Goal: Check status: Check status

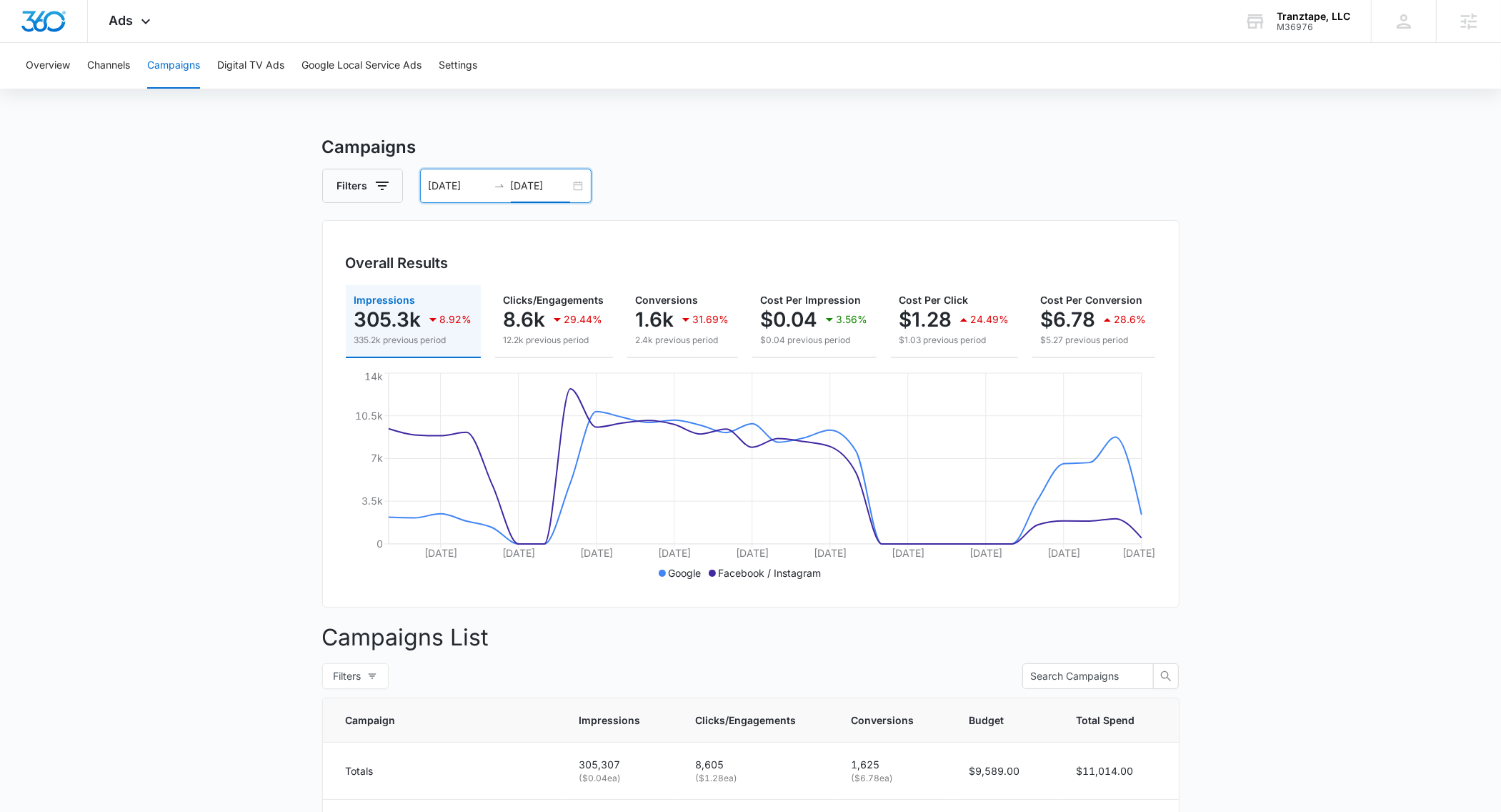
scroll to position [0, 184]
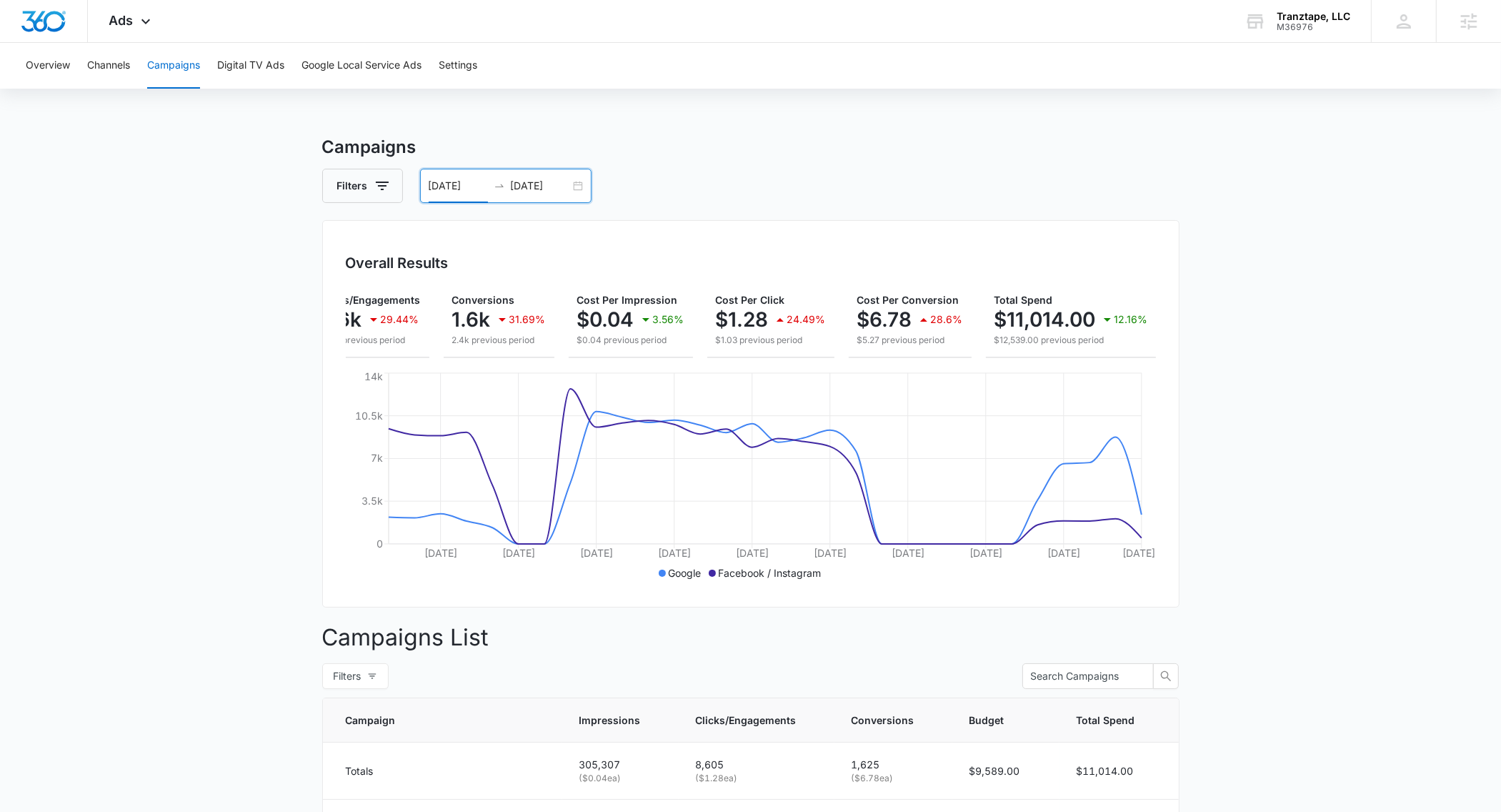
click at [463, 185] on input "[DATE]" at bounding box center [458, 185] width 60 height 15
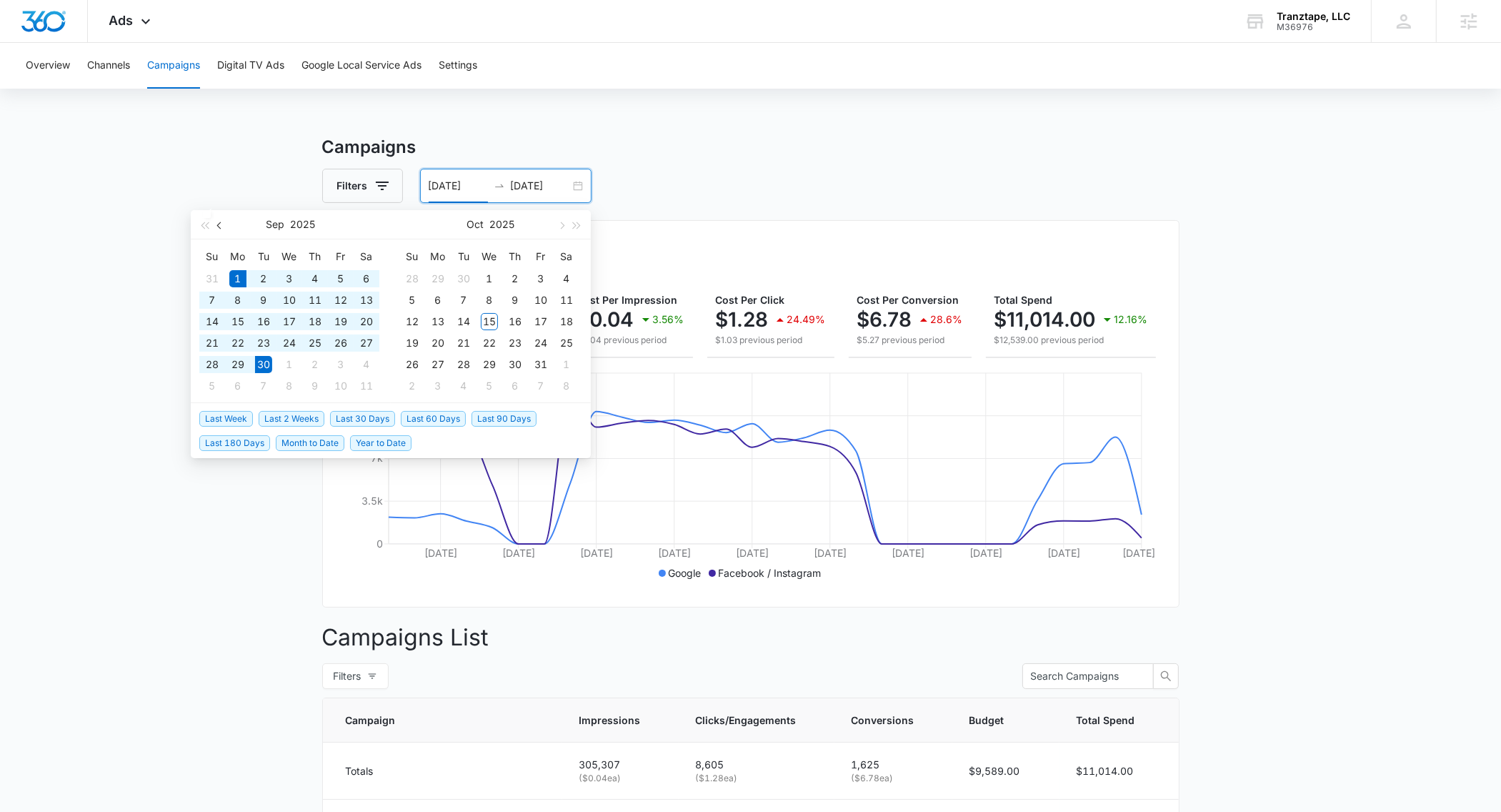
click at [215, 227] on button "button" at bounding box center [220, 225] width 15 height 29
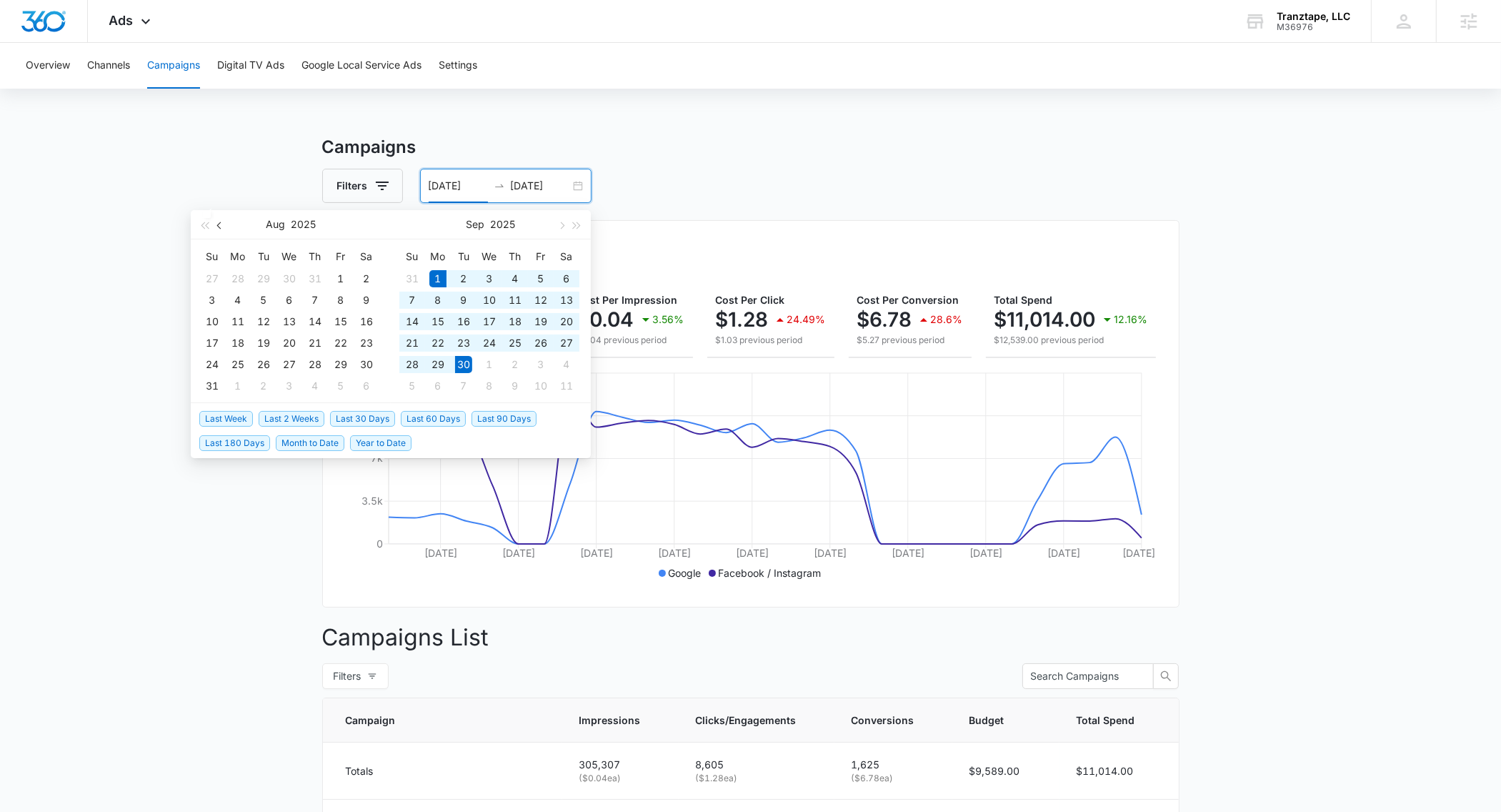
click at [216, 228] on button "button" at bounding box center [220, 225] width 15 height 29
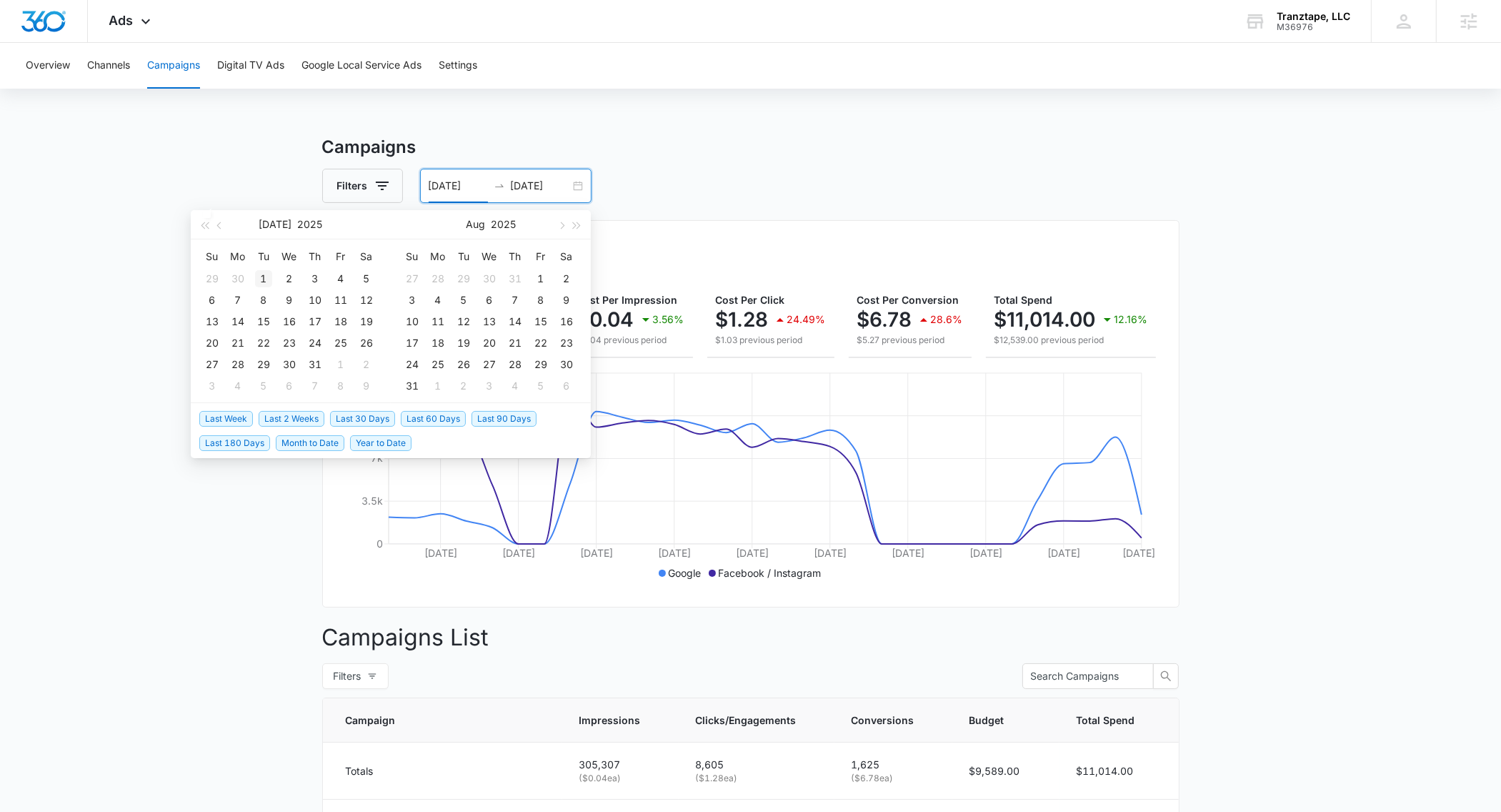
type input "[DATE]"
click at [262, 277] on div "1" at bounding box center [263, 279] width 17 height 17
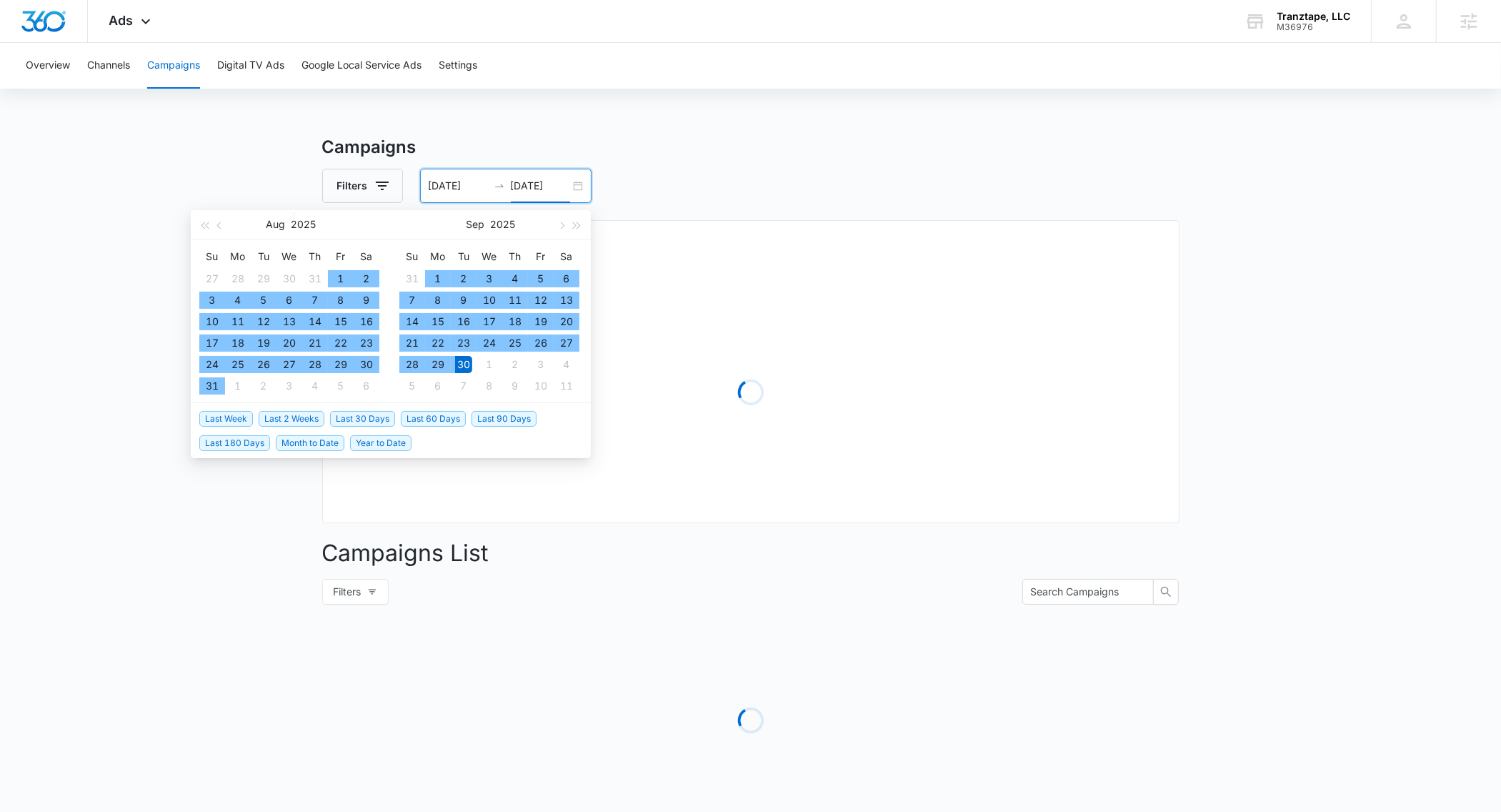
type input "[DATE]"
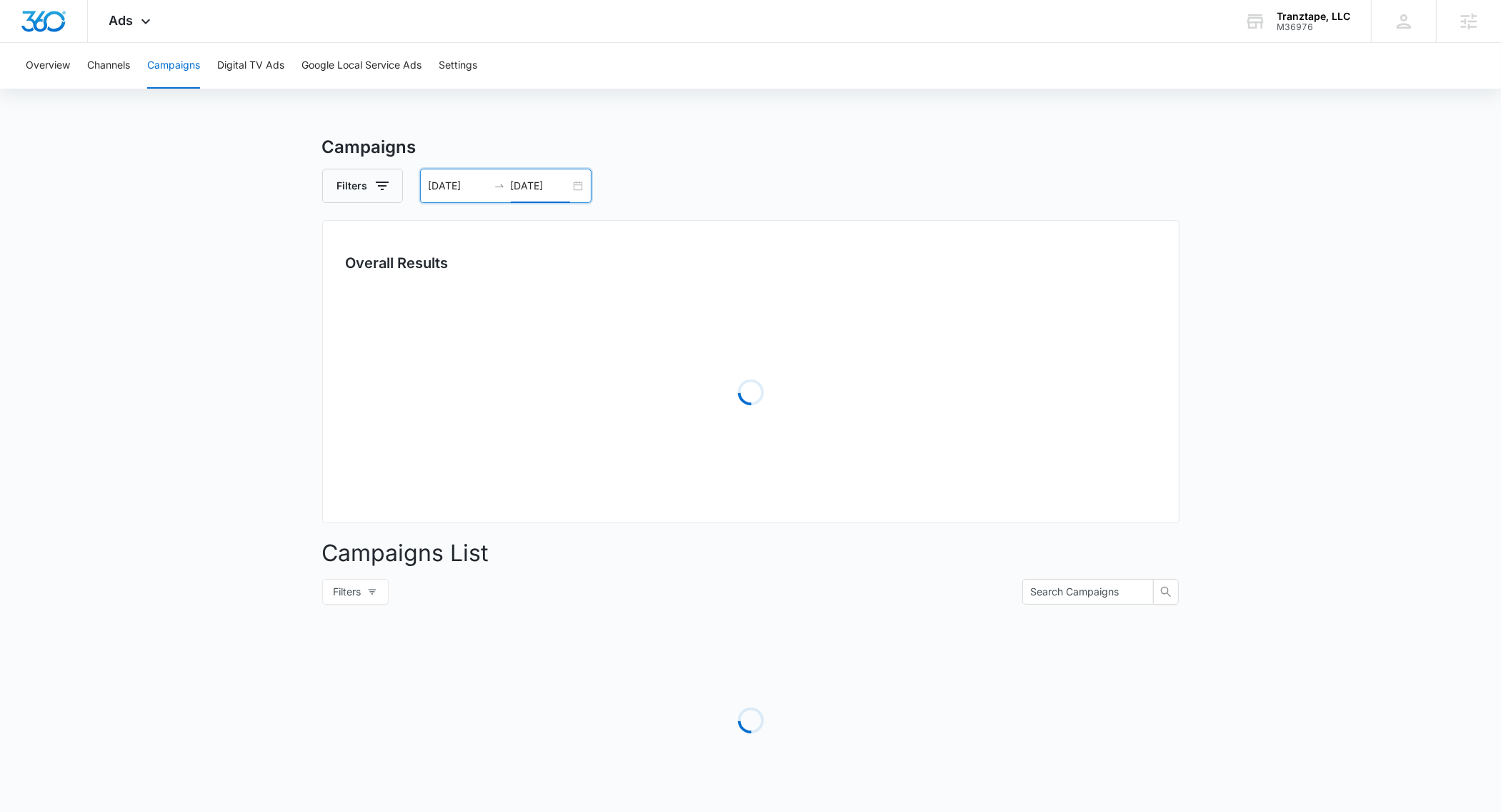
click at [829, 170] on div "Filters [DATE] [DATE]" at bounding box center [750, 185] width 857 height 35
